Goal: Task Accomplishment & Management: Complete application form

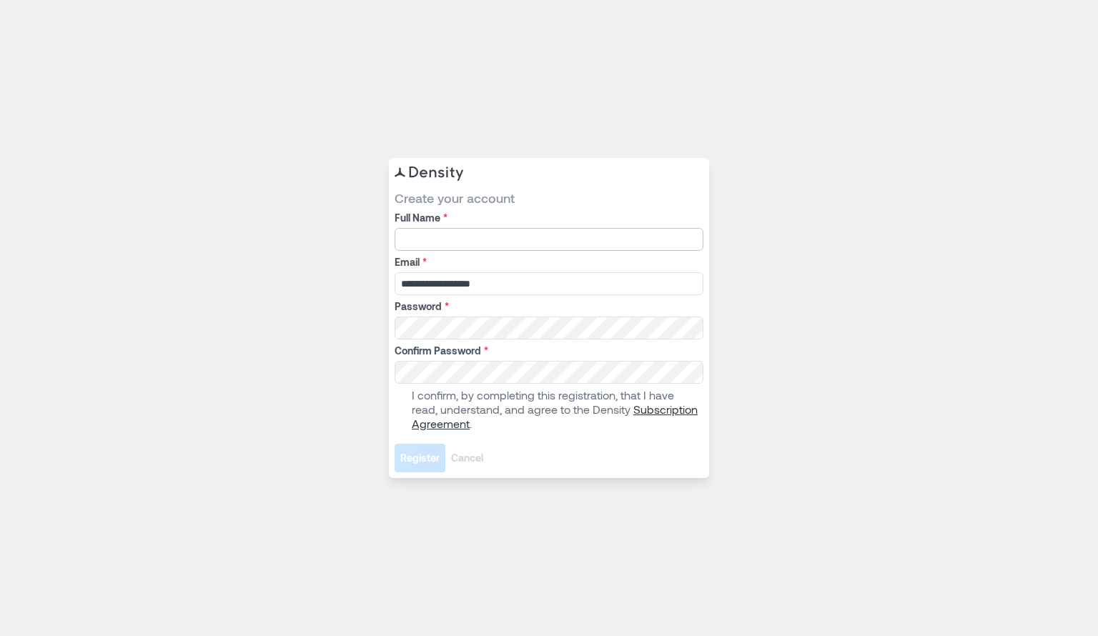
click at [475, 234] on input "Full Name *" at bounding box center [549, 239] width 309 height 23
type input "**********"
click at [402, 414] on span at bounding box center [400, 409] width 11 height 11
click at [408, 454] on span "Register" at bounding box center [419, 458] width 39 height 14
